Goal: Information Seeking & Learning: Learn about a topic

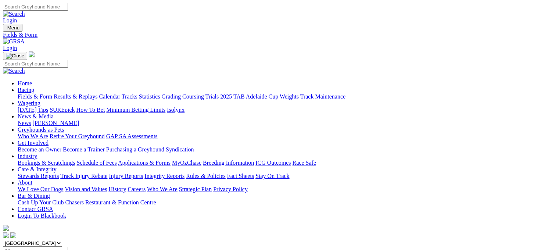
click at [97, 93] on link "Results & Replays" at bounding box center [76, 96] width 44 height 6
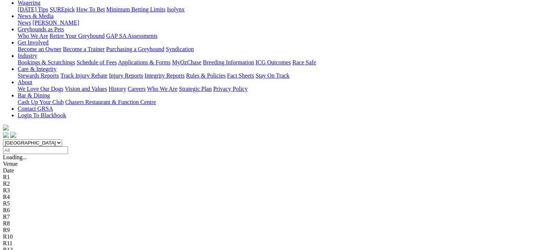
scroll to position [108, 0]
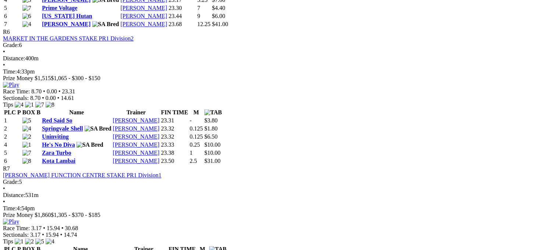
scroll to position [1031, 0]
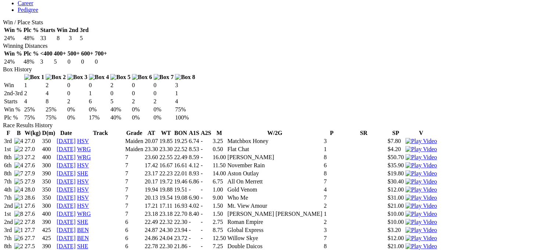
scroll to position [408, 0]
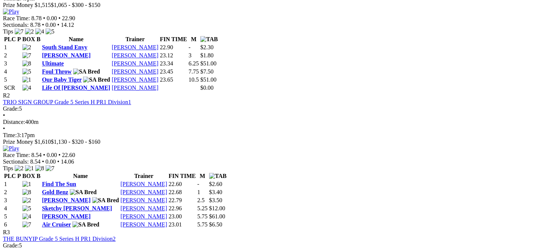
scroll to position [393, 0]
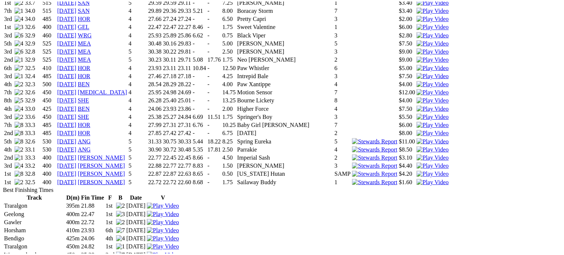
scroll to position [1053, 0]
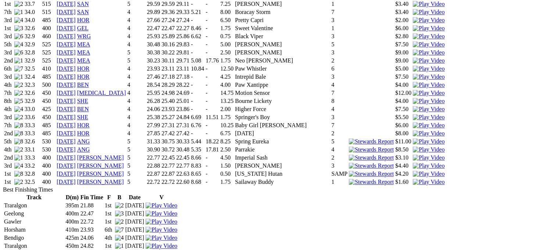
click at [412, 146] on img at bounding box center [428, 149] width 32 height 7
